Goal: Transaction & Acquisition: Purchase product/service

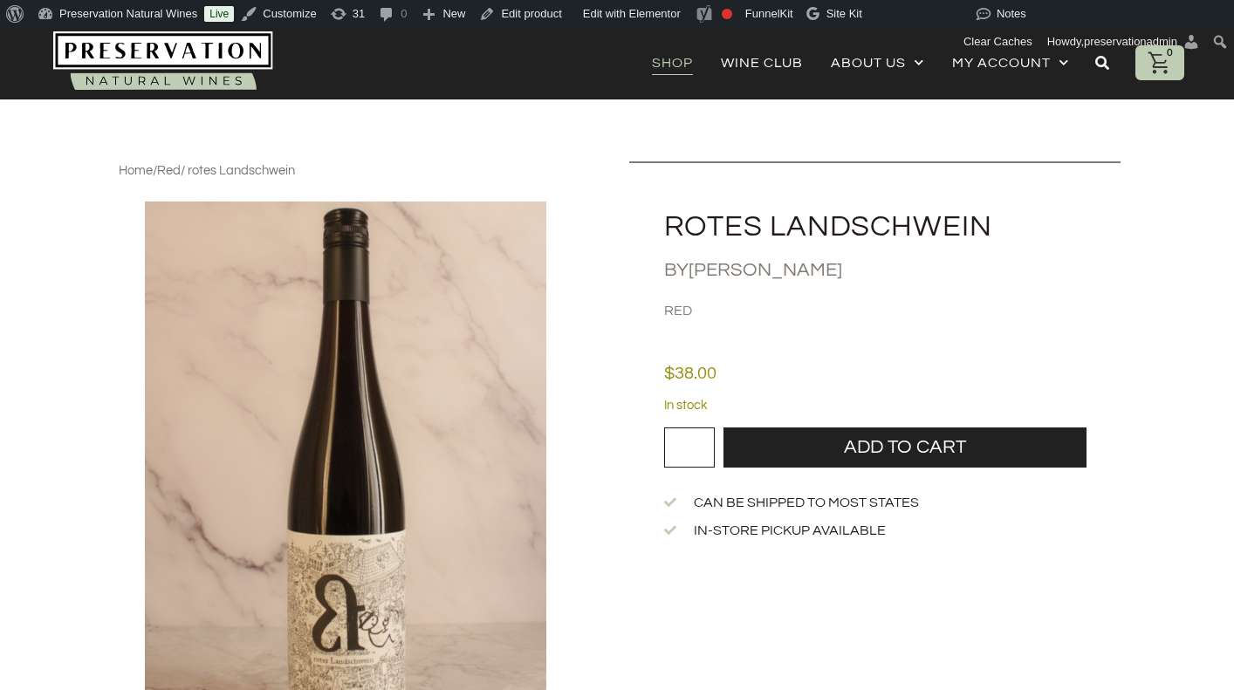
click at [656, 51] on link "Shop" at bounding box center [672, 63] width 41 height 24
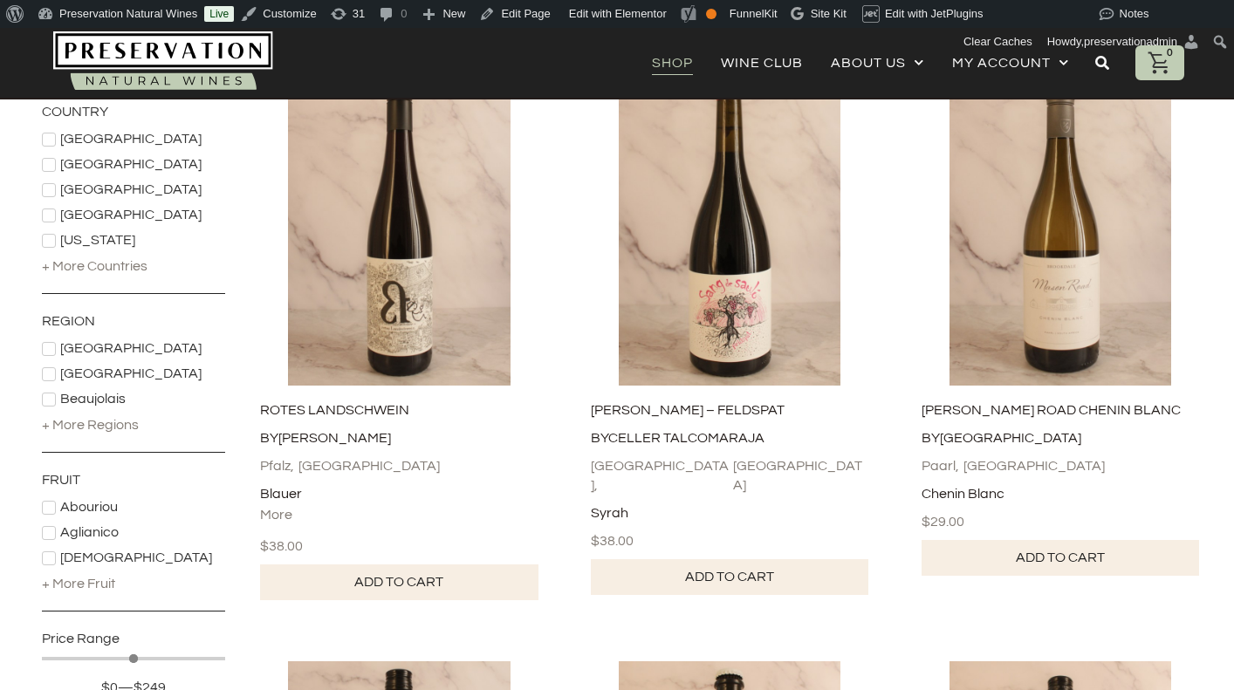
scroll to position [268, 0]
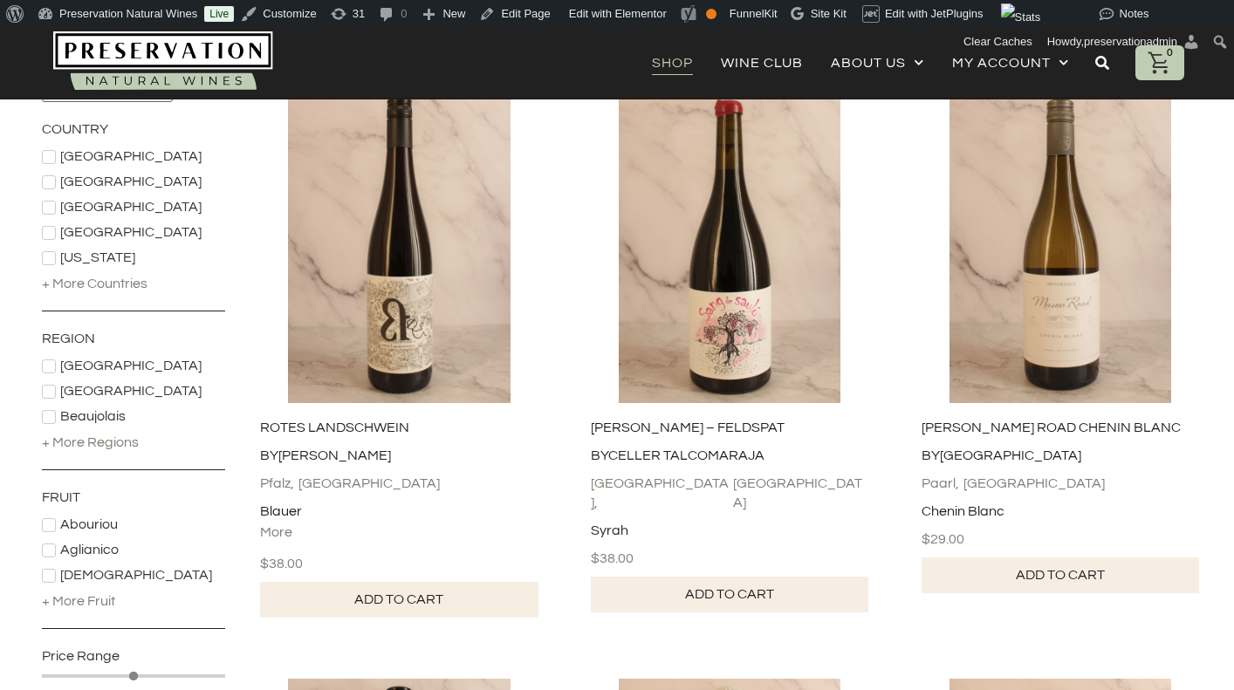
click at [119, 278] on div "+ More Countries" at bounding box center [95, 283] width 106 height 19
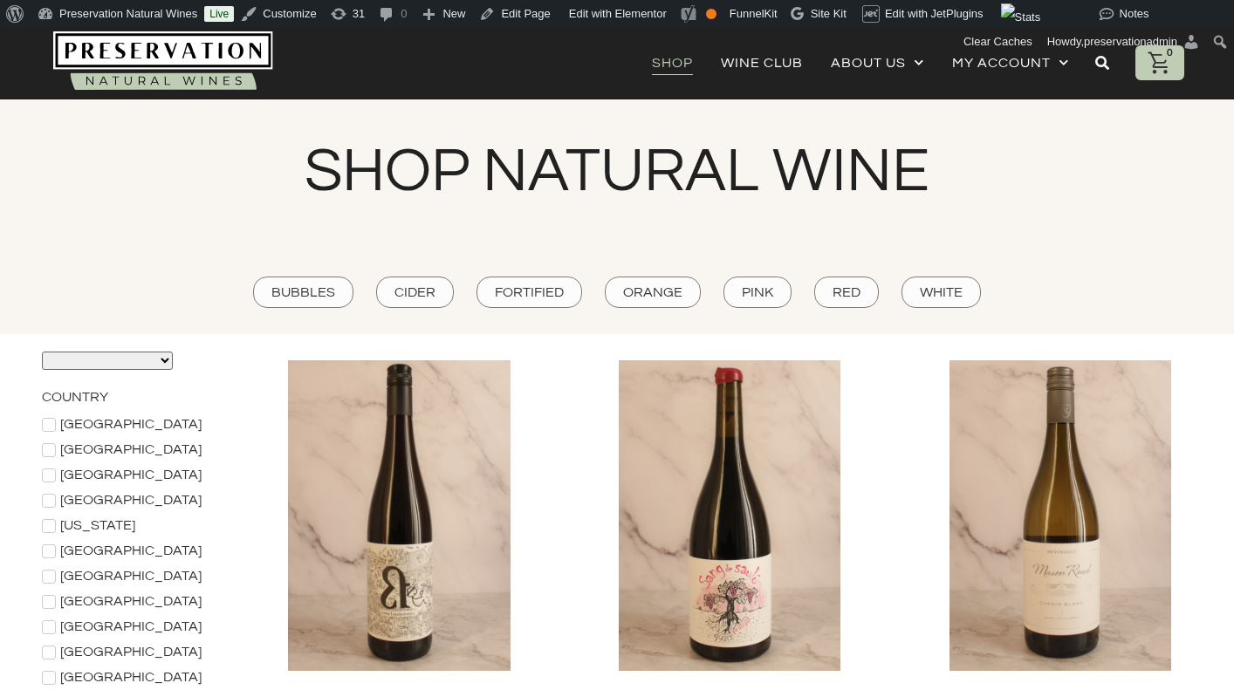
scroll to position [0, 0]
click at [145, 359] on select "**********" at bounding box center [107, 361] width 131 height 18
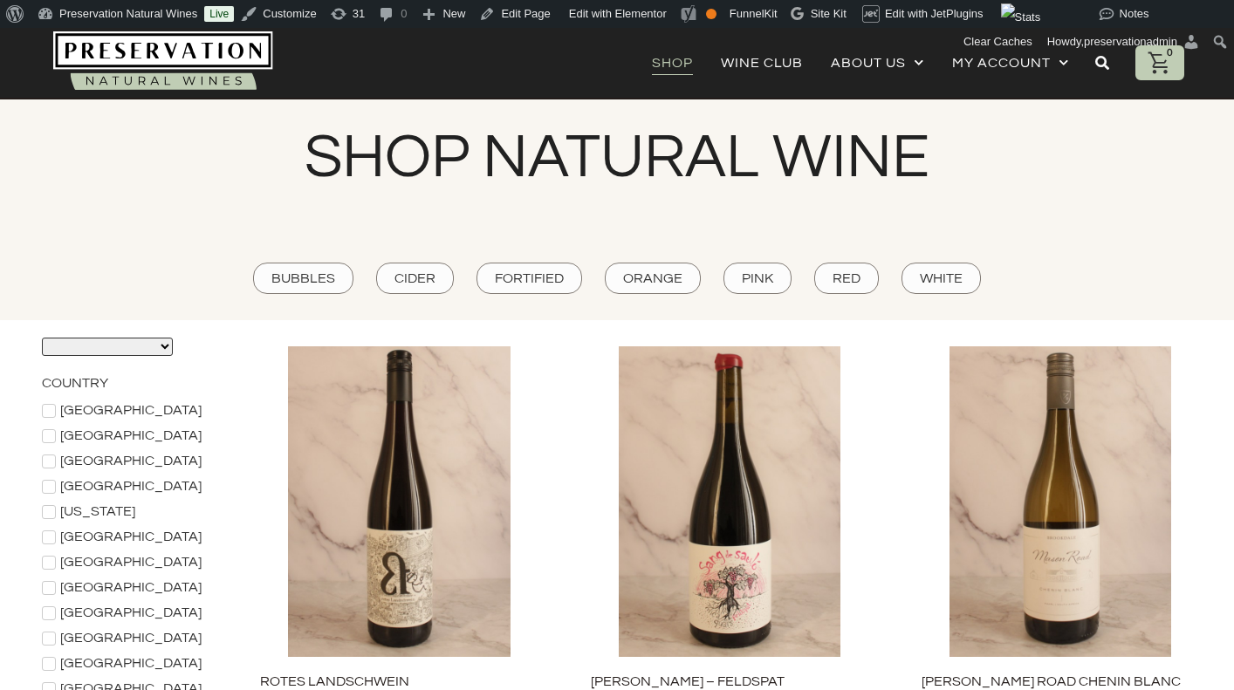
scroll to position [11, 0]
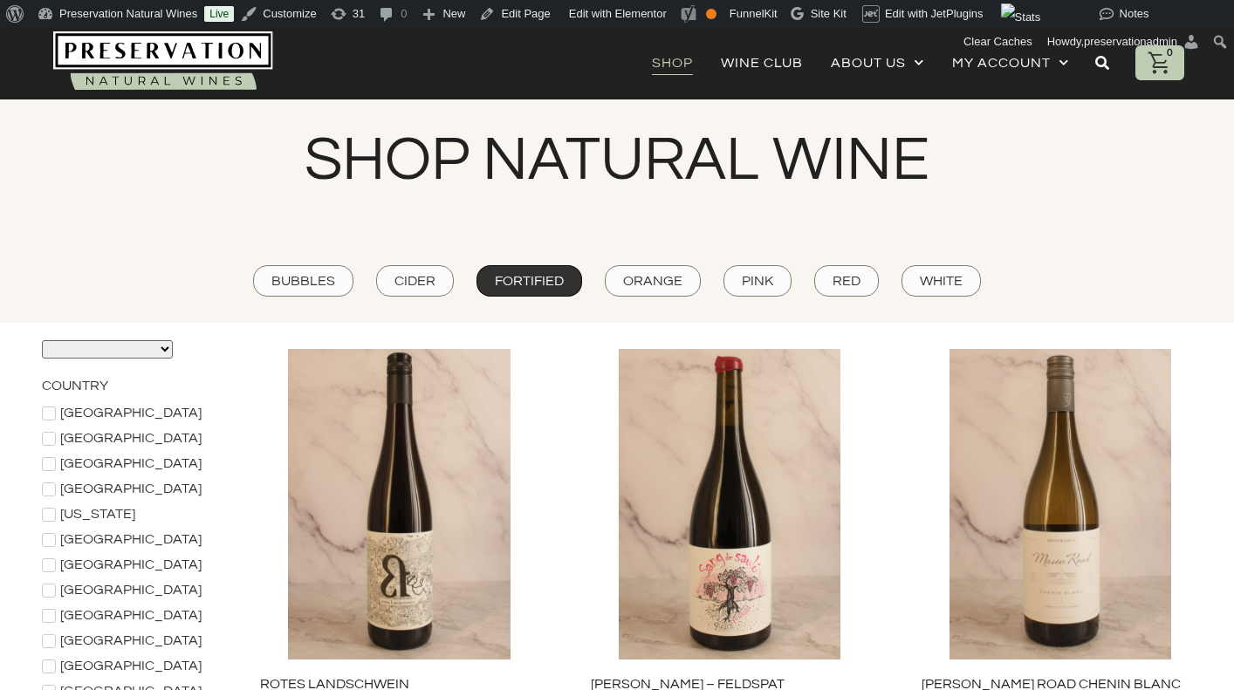
click at [503, 290] on span "Fortified" at bounding box center [529, 280] width 69 height 19
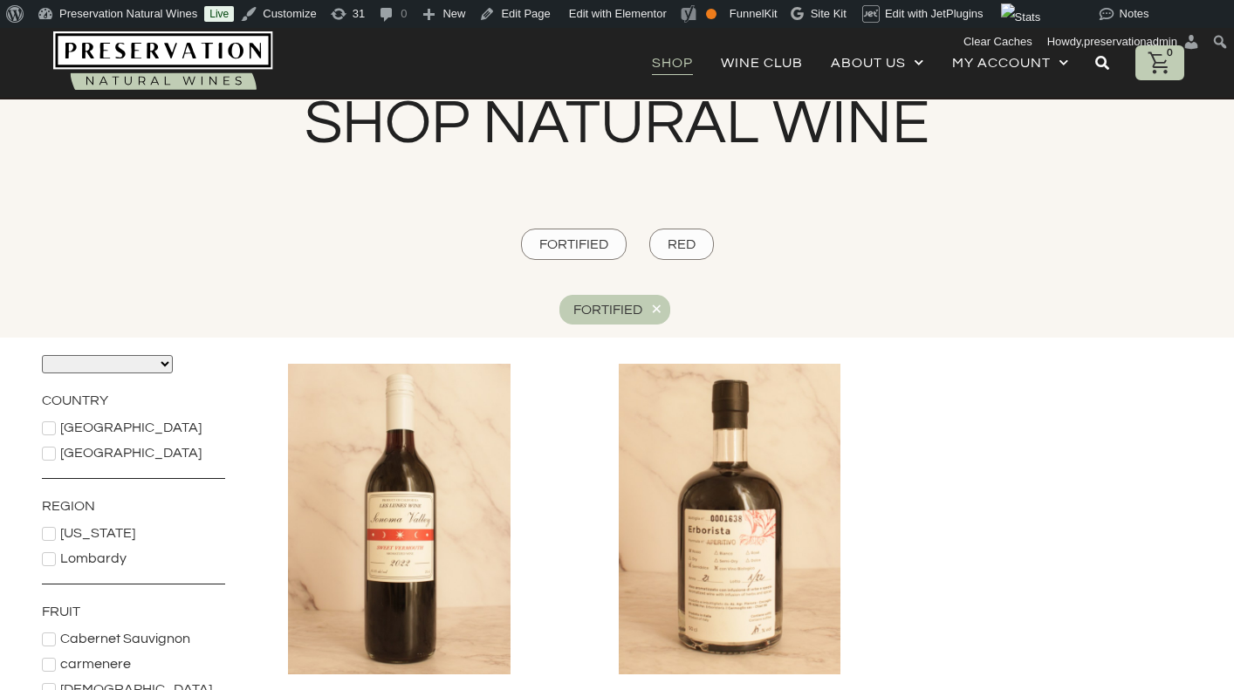
scroll to position [47, 0]
click at [657, 310] on div "×" at bounding box center [656, 309] width 11 height 20
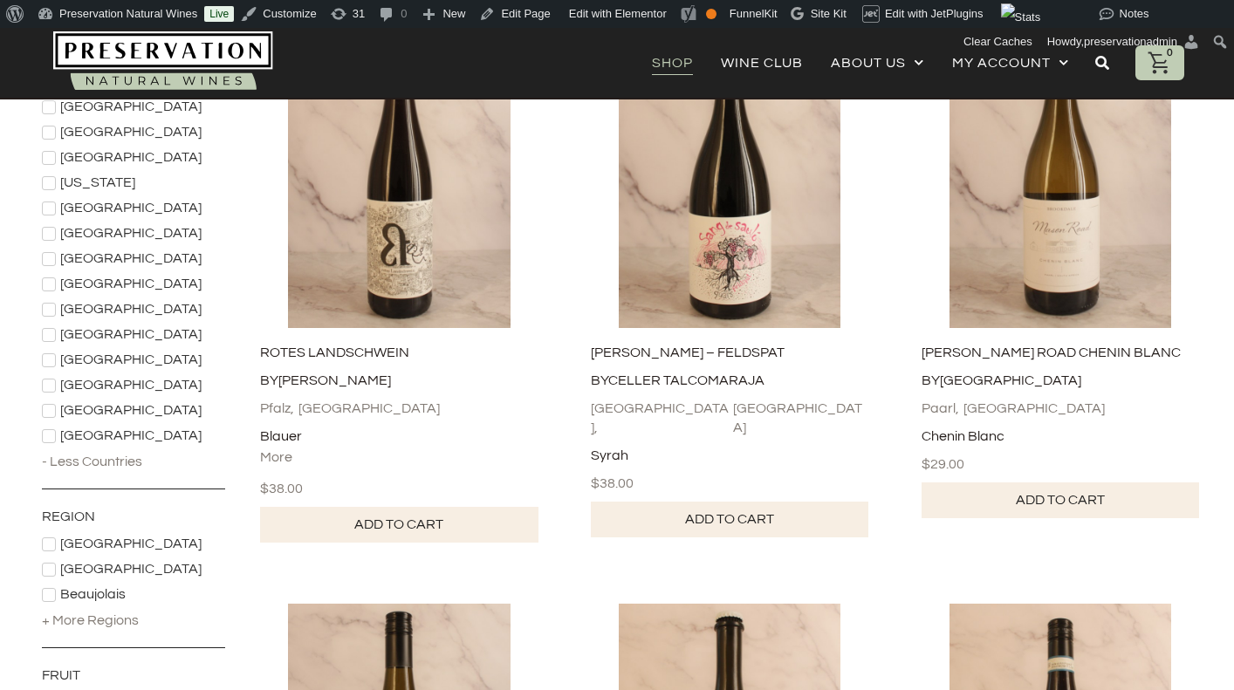
scroll to position [376, 0]
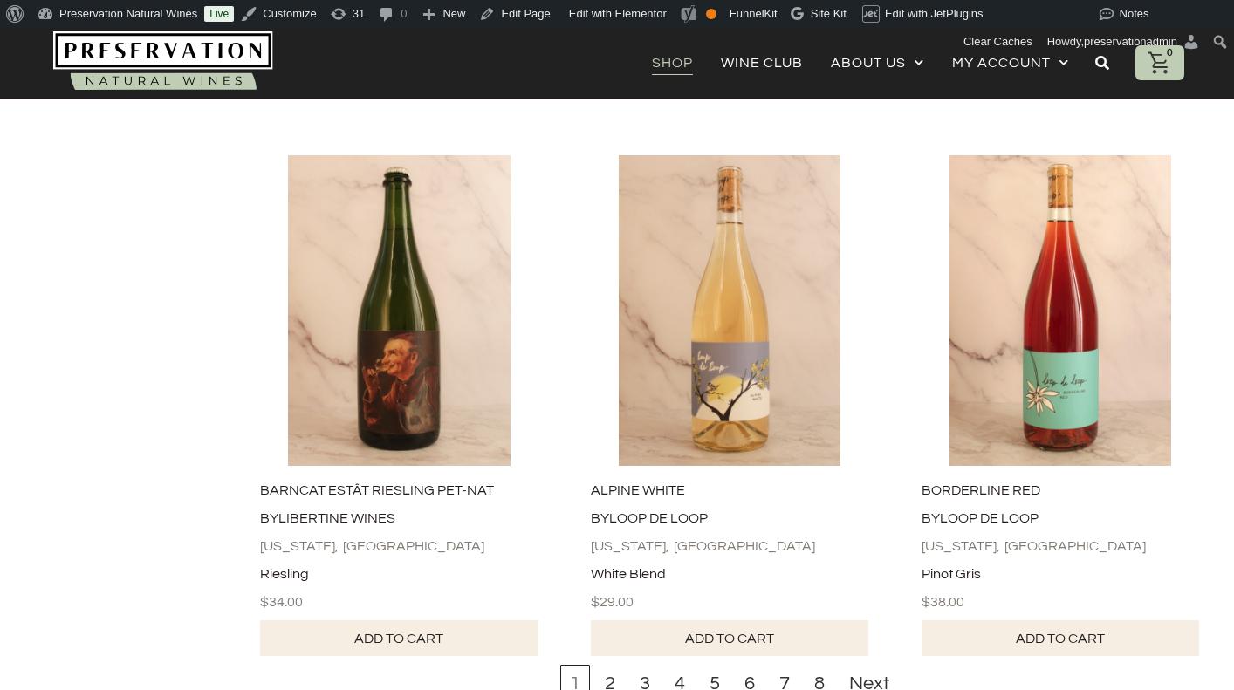
scroll to position [5399, 0]
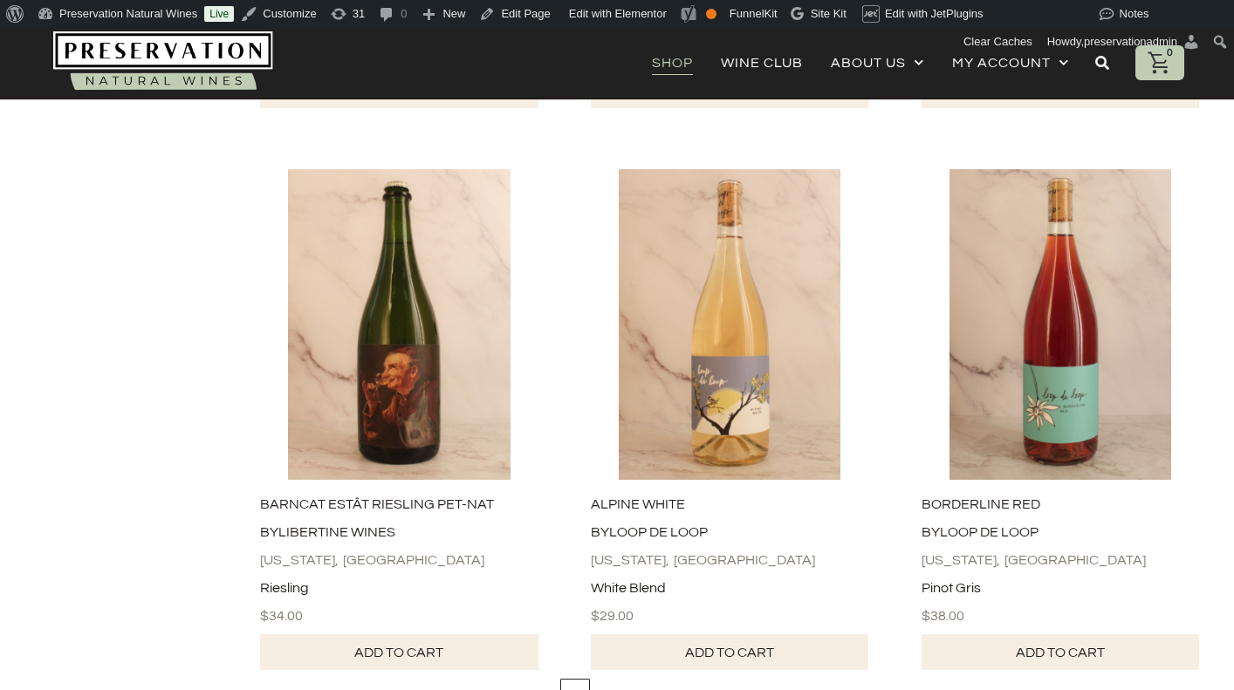
click at [616, 679] on div "2" at bounding box center [610, 698] width 30 height 38
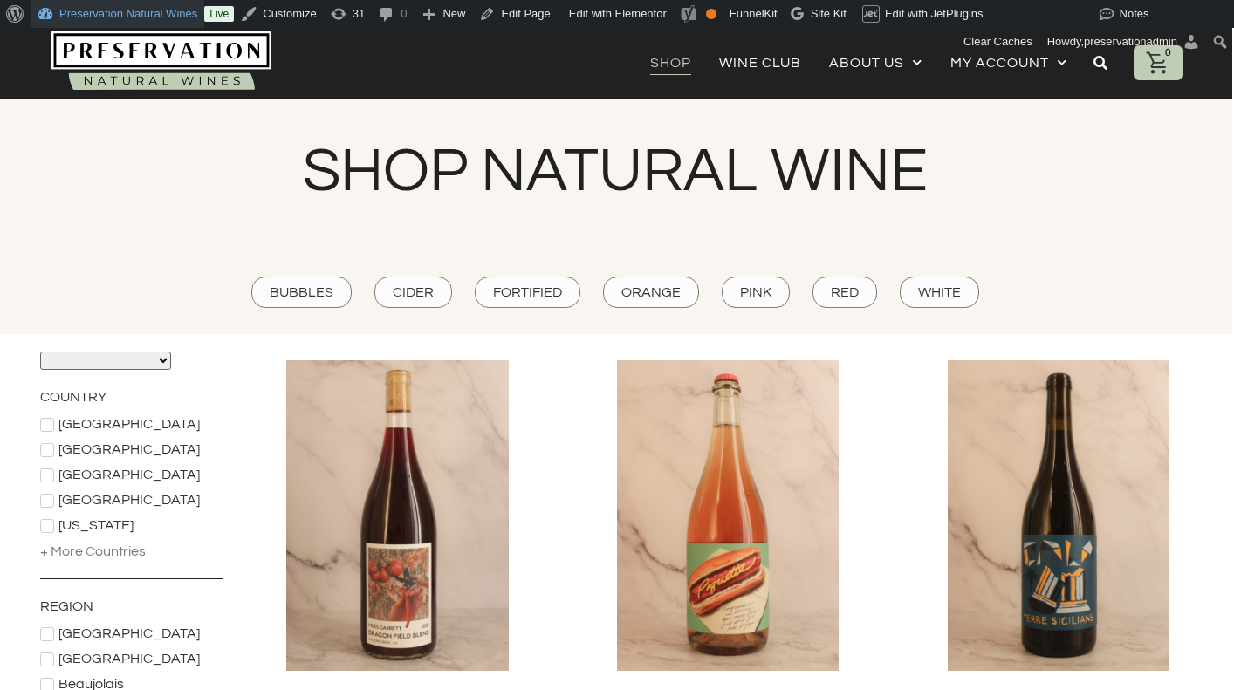
scroll to position [0, 2]
